Goal: Information Seeking & Learning: Find specific fact

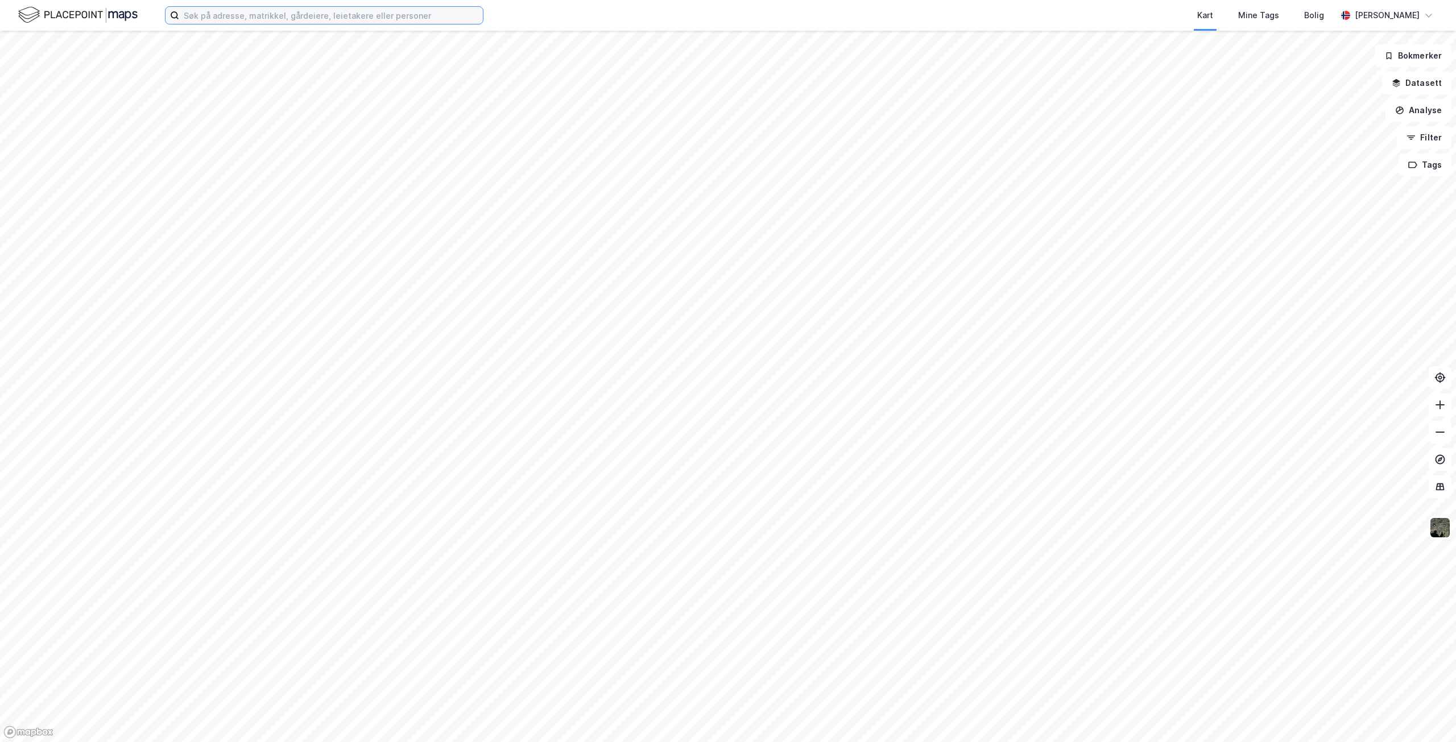
click at [302, 14] on input at bounding box center [331, 15] width 304 height 17
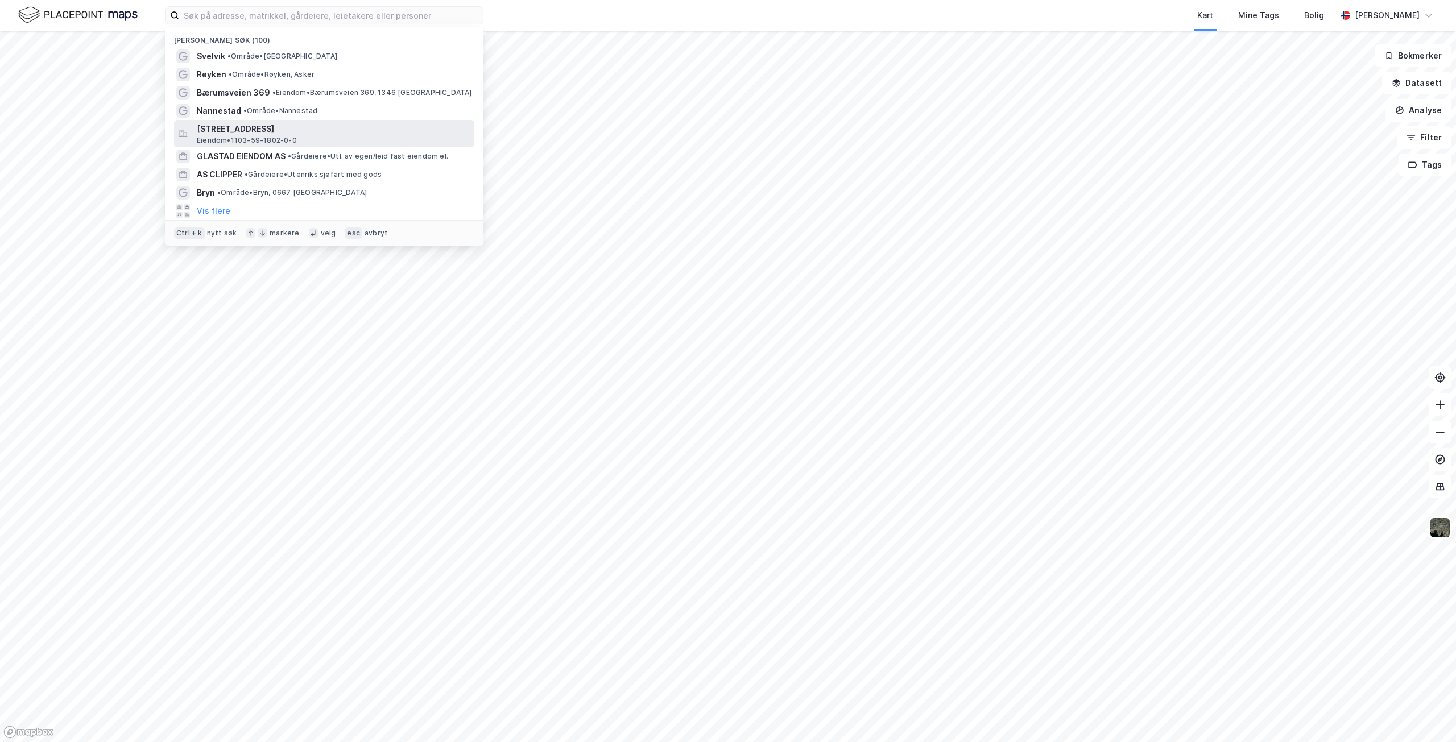
click at [291, 128] on span "[STREET_ADDRESS]" at bounding box center [333, 129] width 273 height 14
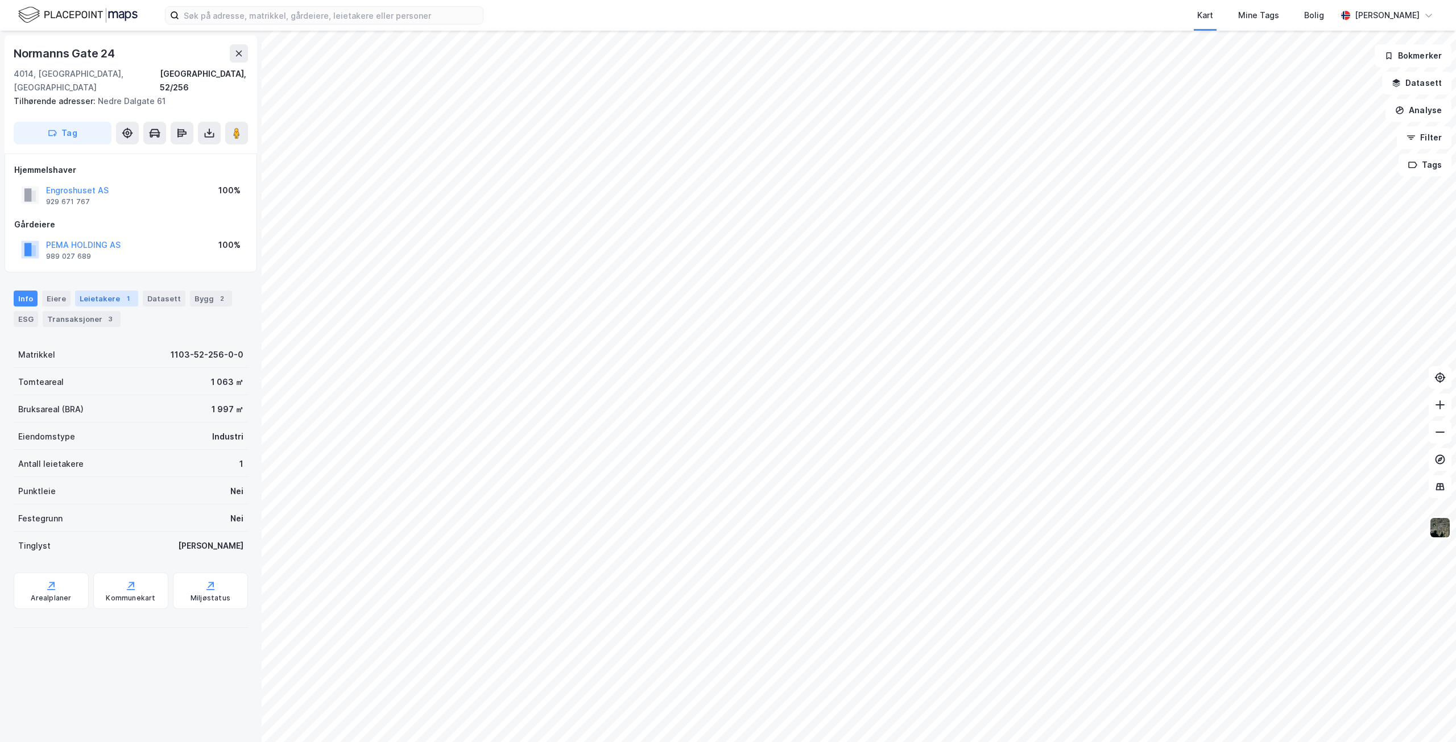
click at [100, 291] on div "Leietakere 1" at bounding box center [106, 299] width 63 height 16
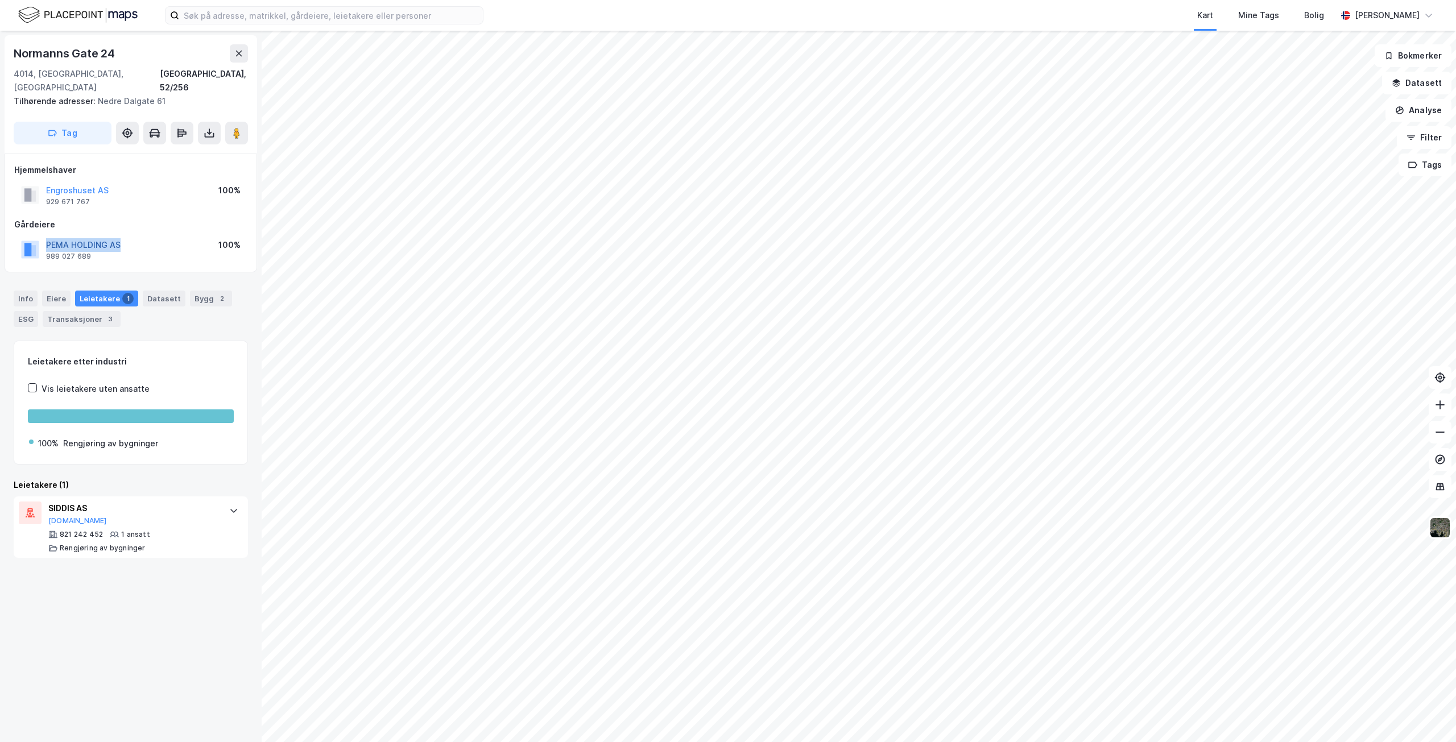
drag, startPoint x: 45, startPoint y: 230, endPoint x: 118, endPoint y: 230, distance: 73.4
click at [118, 238] on div "PEMA HOLDING AS 989 027 689" at bounding box center [71, 249] width 100 height 23
copy button "PEMA HOLDING AS"
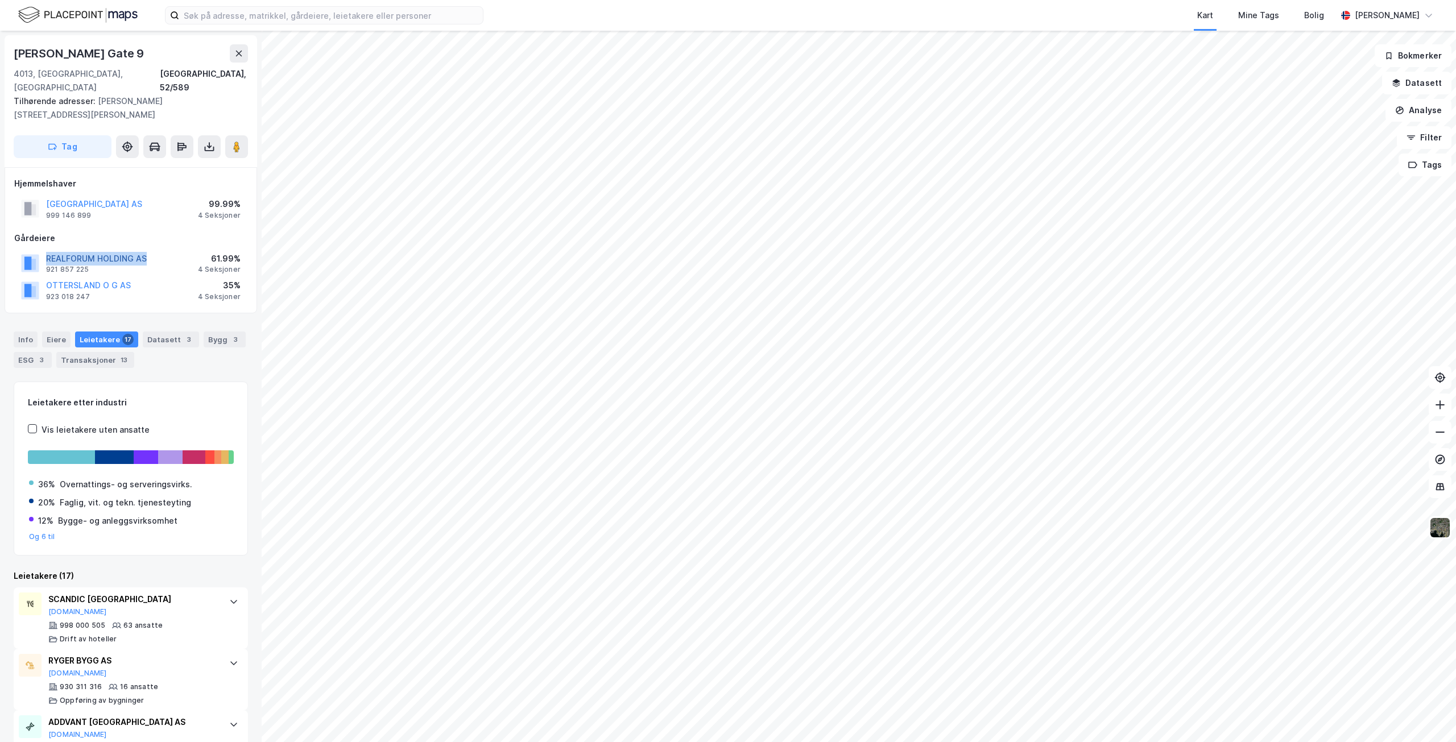
drag, startPoint x: 44, startPoint y: 242, endPoint x: 145, endPoint y: 244, distance: 100.1
click at [145, 252] on div "REALFORUM HOLDING AS 921 857 225" at bounding box center [84, 263] width 126 height 23
copy button "REALFORUM HOLDING AS"
